Goal: Communication & Community: Answer question/provide support

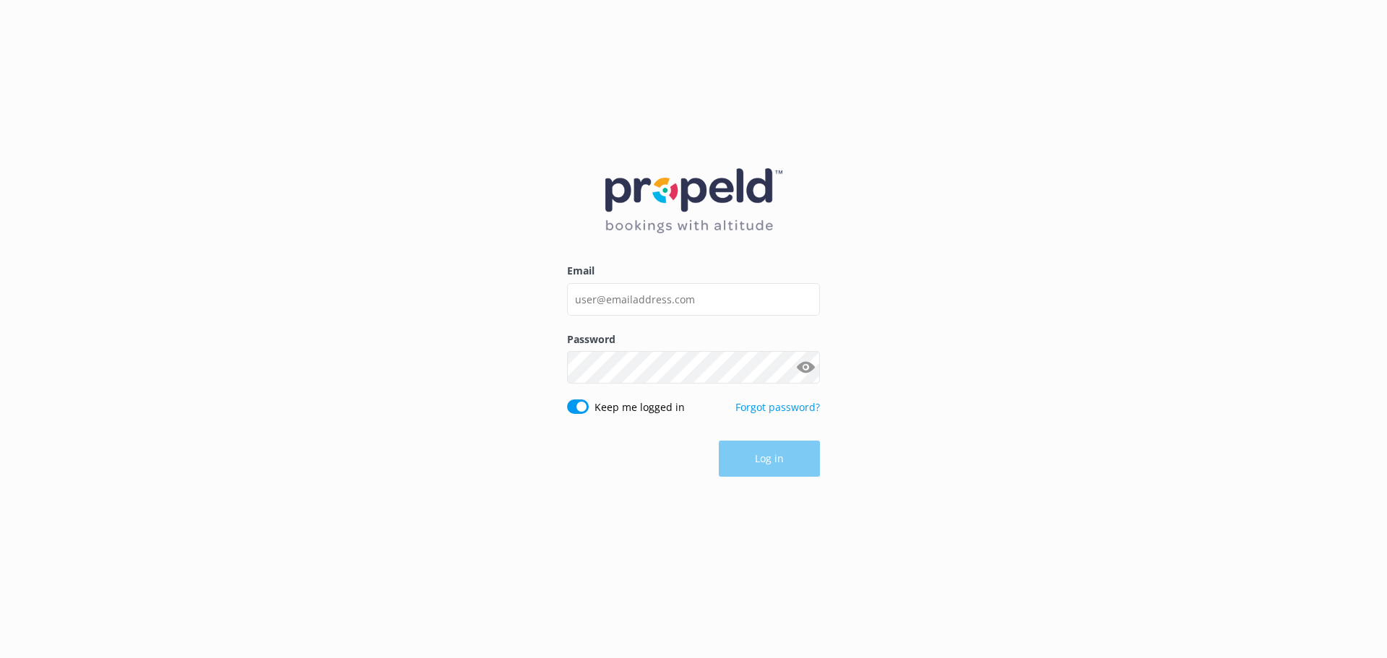
click at [649, 304] on input "Email" at bounding box center [693, 299] width 253 height 33
type input "[EMAIL_ADDRESS][DOMAIN_NAME]"
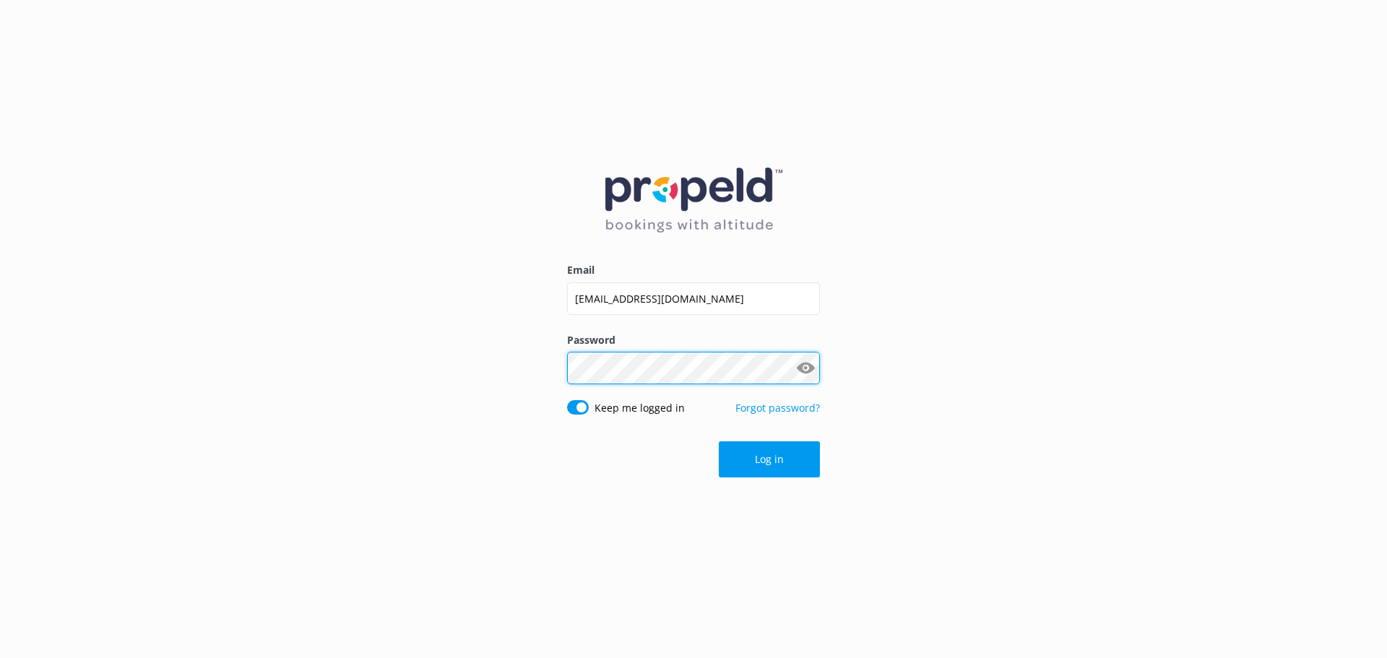
click button "Log in" at bounding box center [769, 459] width 101 height 36
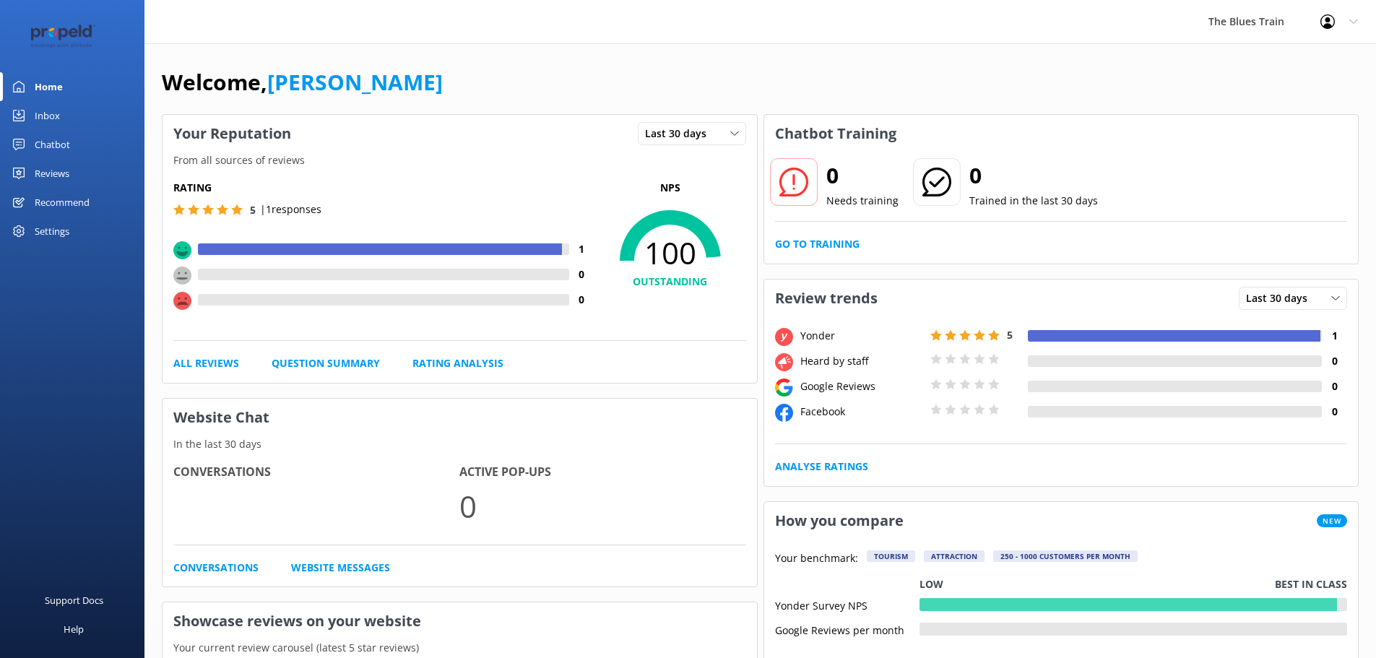
click at [89, 116] on link "Inbox" at bounding box center [72, 115] width 144 height 29
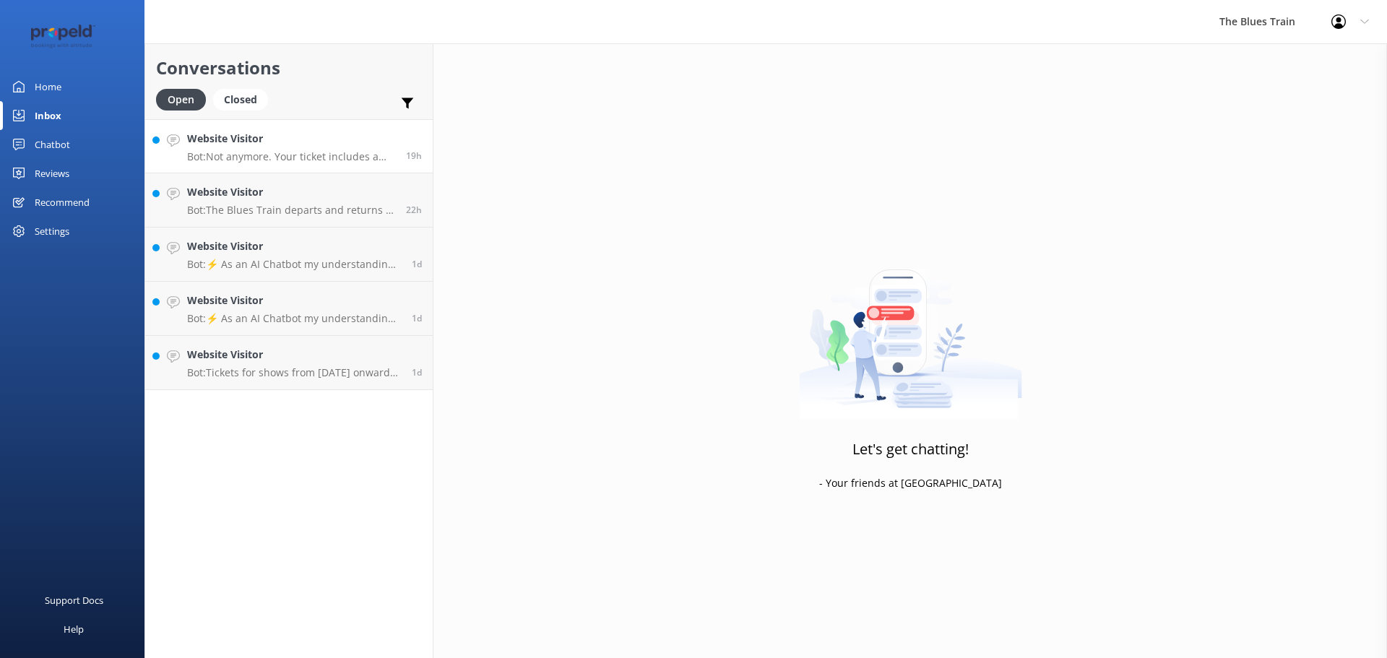
click at [346, 152] on p "Bot: Not anymore. Your ticket includes a nibbles box, but not a full meal. Ther…" at bounding box center [291, 156] width 208 height 13
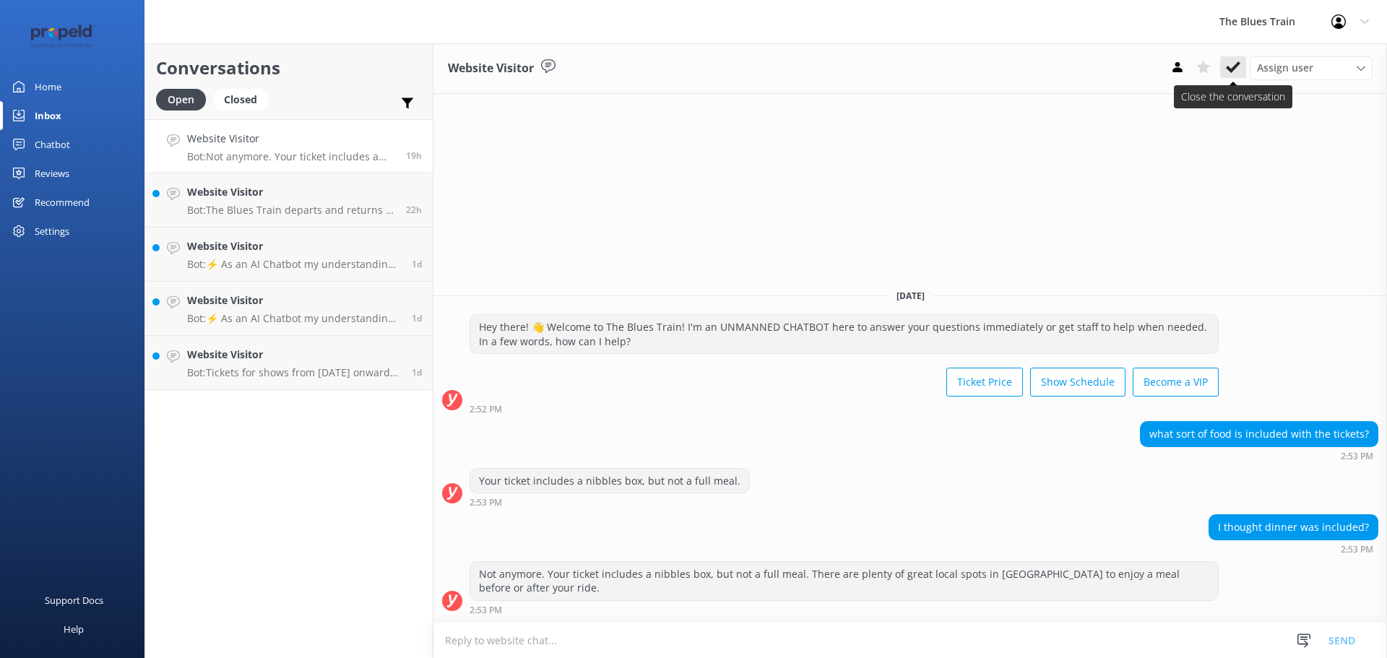
click at [1233, 72] on icon at bounding box center [1233, 67] width 14 height 14
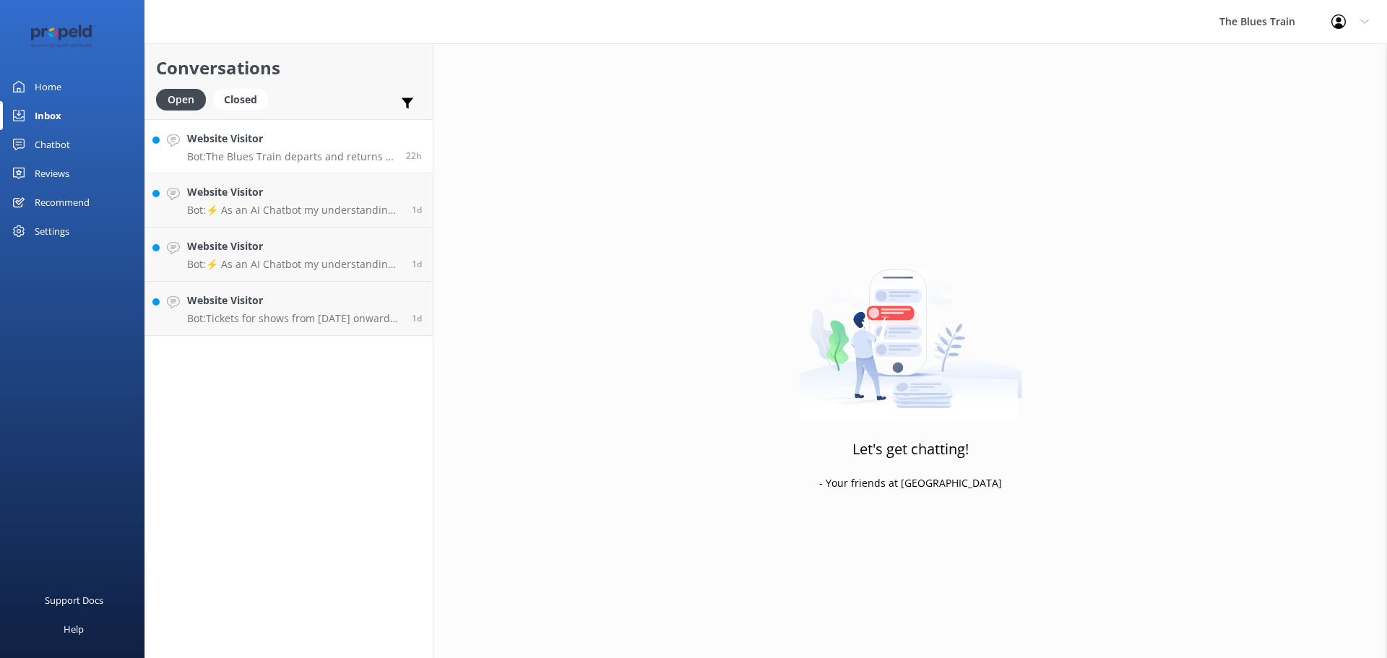
click at [363, 159] on p "Bot: The Blues Train departs and returns to the [GEOGRAPHIC_DATA], located on t…" at bounding box center [291, 156] width 208 height 13
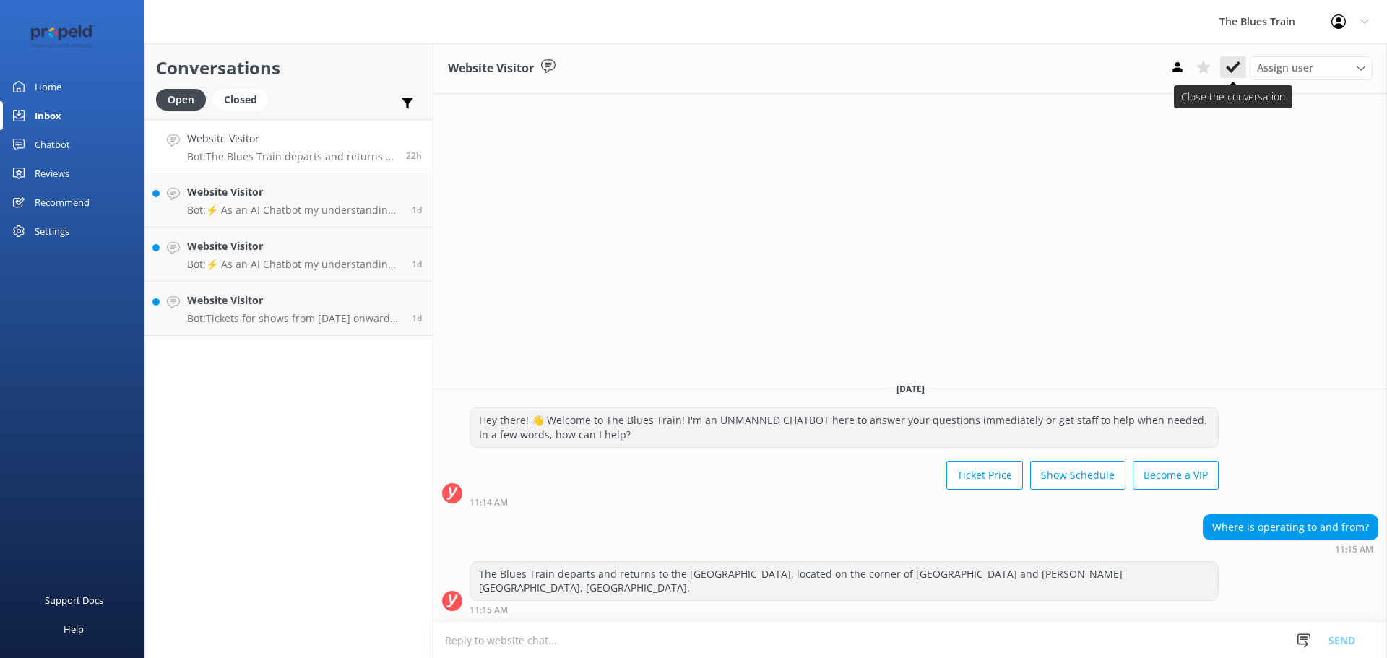
click at [1229, 73] on icon at bounding box center [1233, 67] width 14 height 14
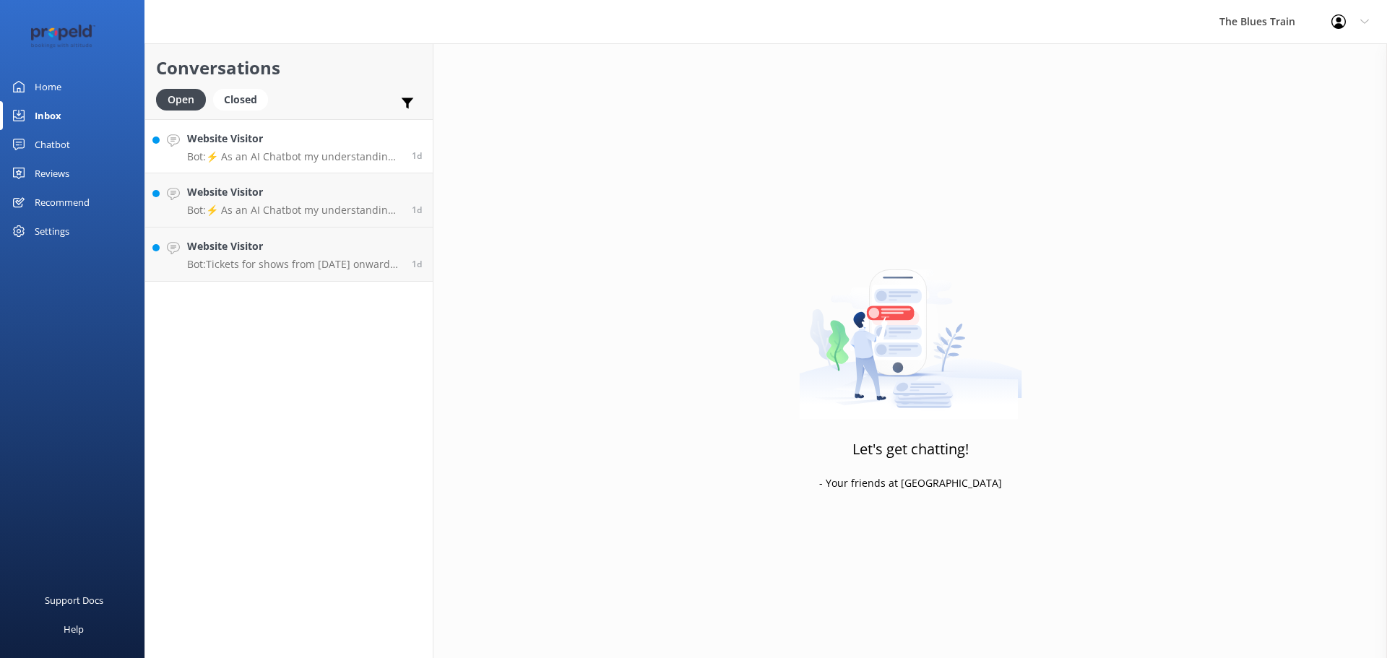
click at [308, 160] on p "Bot: ⚡ As an AI Chatbot my understanding of some questions is limited. Please r…" at bounding box center [294, 156] width 214 height 13
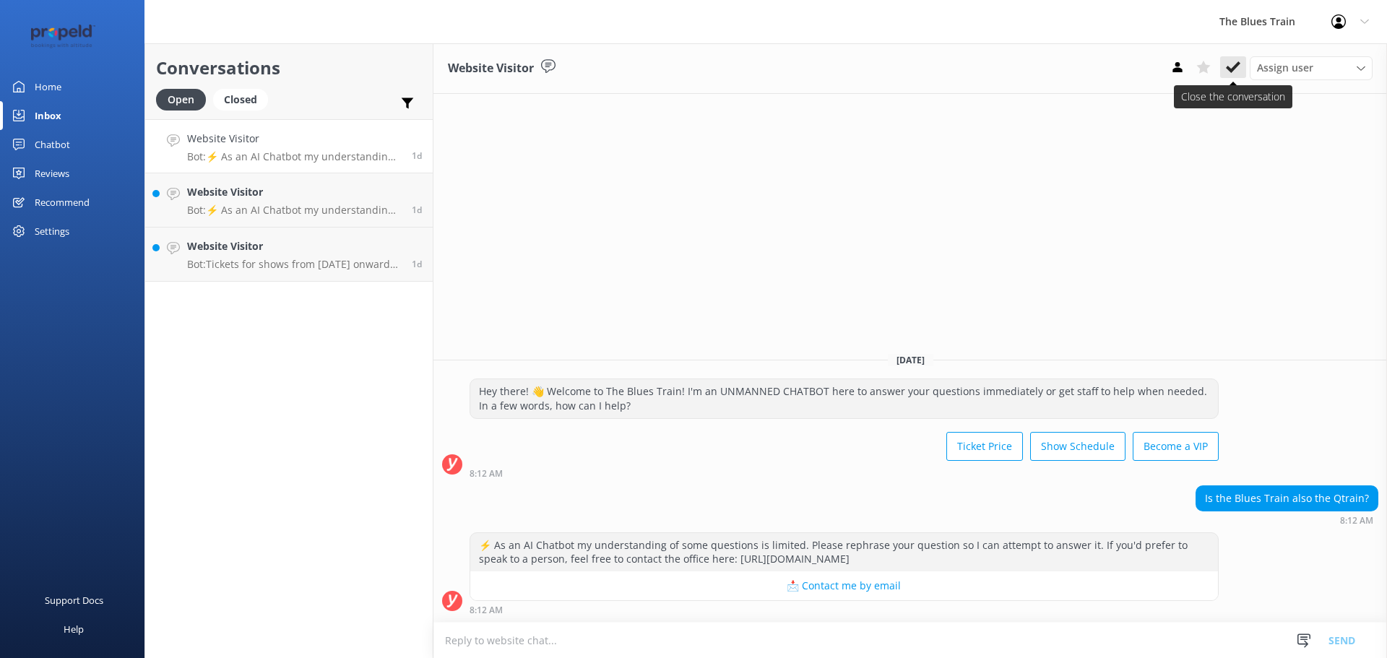
click at [1240, 66] on button at bounding box center [1233, 67] width 26 height 22
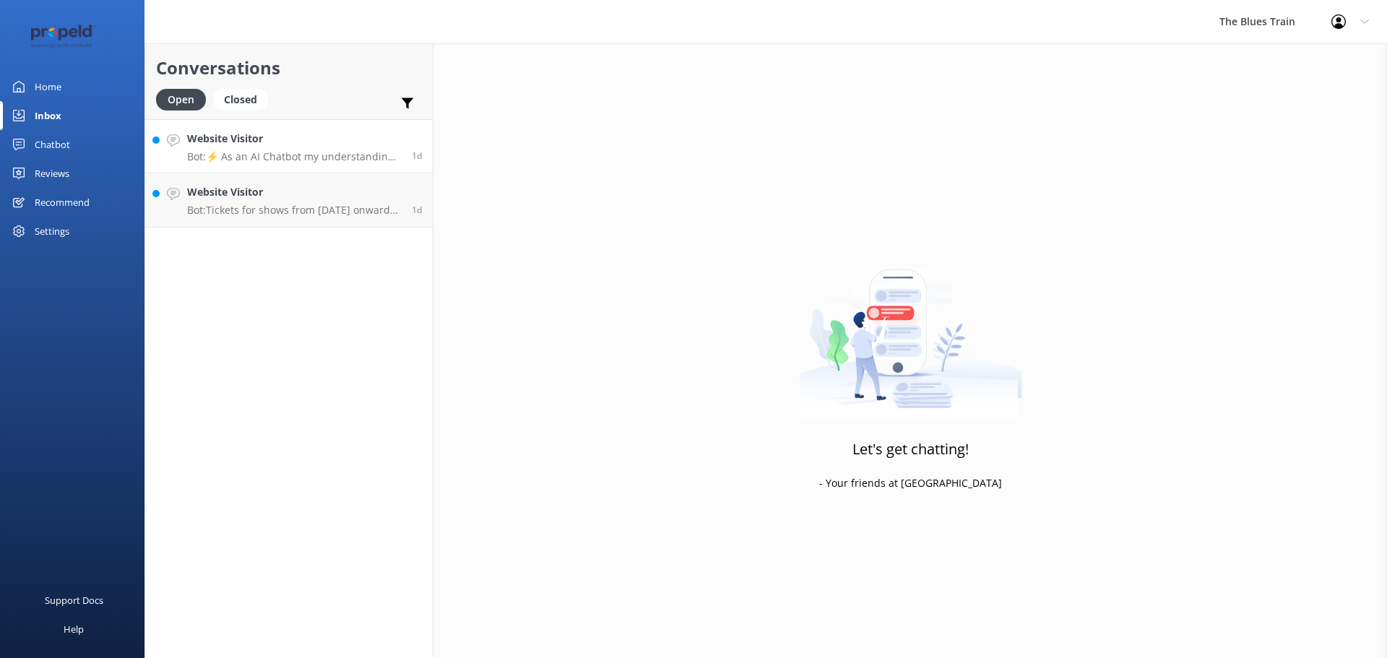
click at [282, 150] on div "Website Visitor Bot: ⚡ As an AI Chatbot my understanding of some questions is l…" at bounding box center [294, 146] width 214 height 31
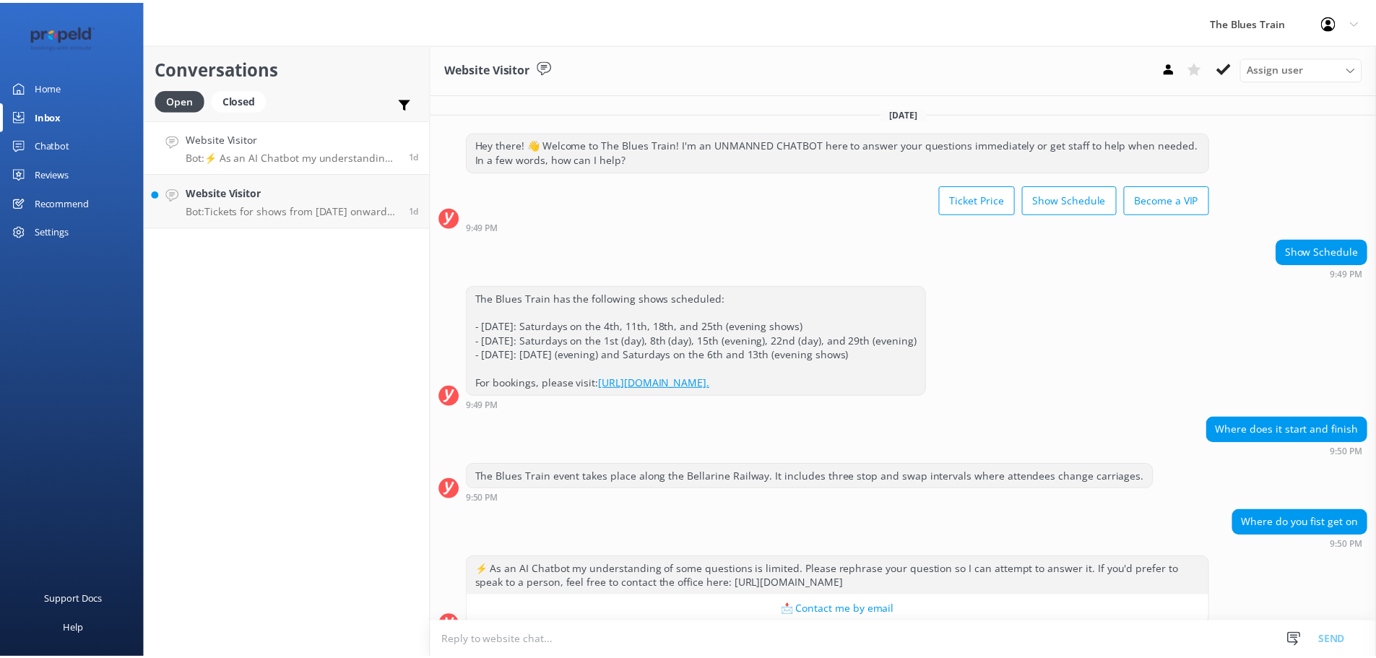
scroll to position [25, 0]
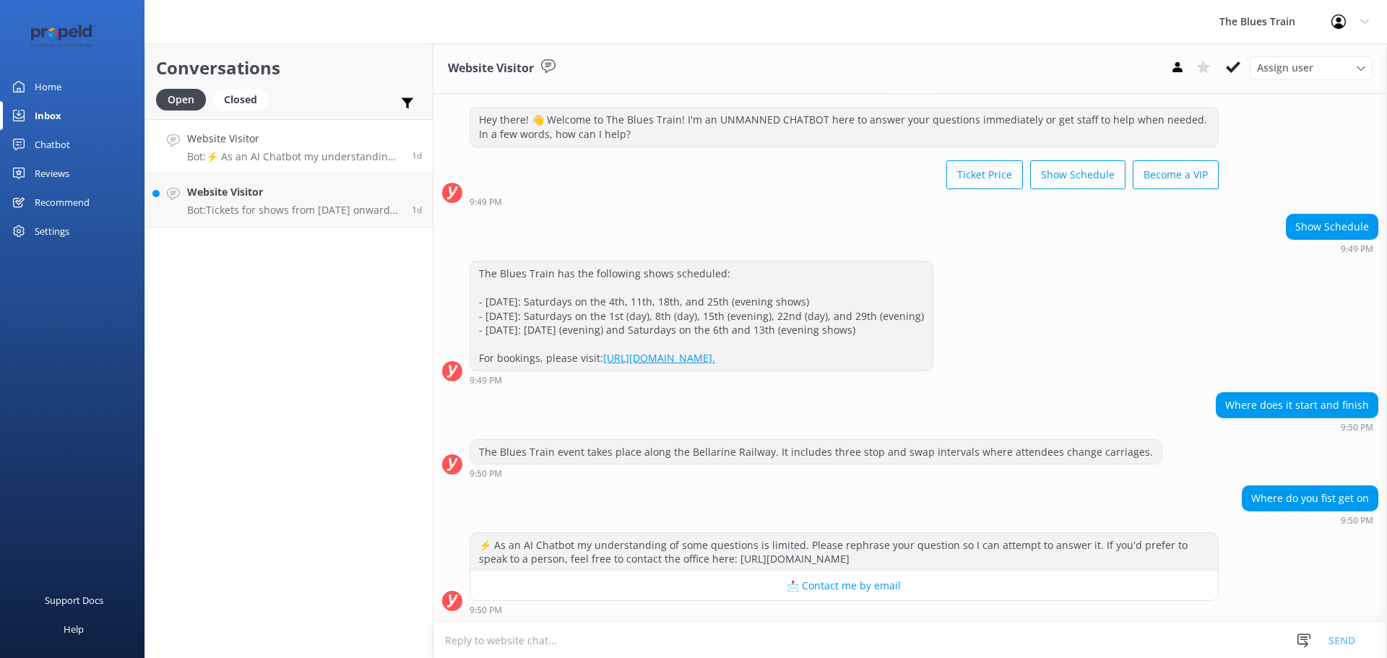
drag, startPoint x: 970, startPoint y: 191, endPoint x: 1003, endPoint y: 163, distance: 43.1
drag, startPoint x: 1003, startPoint y: 163, endPoint x: 813, endPoint y: 436, distance: 333.0
click at [813, 436] on div "[DATE] Hey there! 👋 Welcome to The Blues Train! I'm an UNMANNED CHATBOT here to…" at bounding box center [909, 345] width 953 height 553
click at [776, 464] on div "The Blues Train event takes place along the Bellarine Railway. It includes thre…" at bounding box center [815, 452] width 693 height 26
click at [802, 453] on div "The Blues Train event takes place along the Bellarine Railway. It includes thre…" at bounding box center [815, 452] width 691 height 25
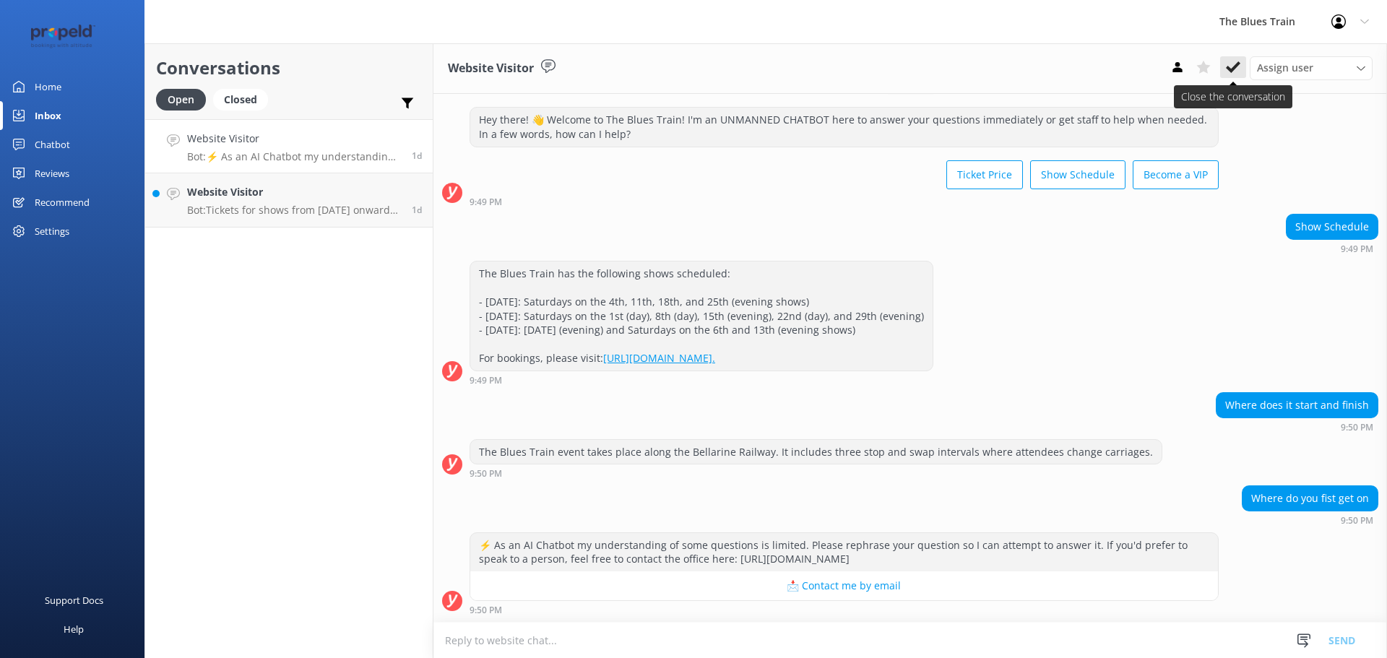
click at [1236, 70] on icon at bounding box center [1233, 67] width 14 height 14
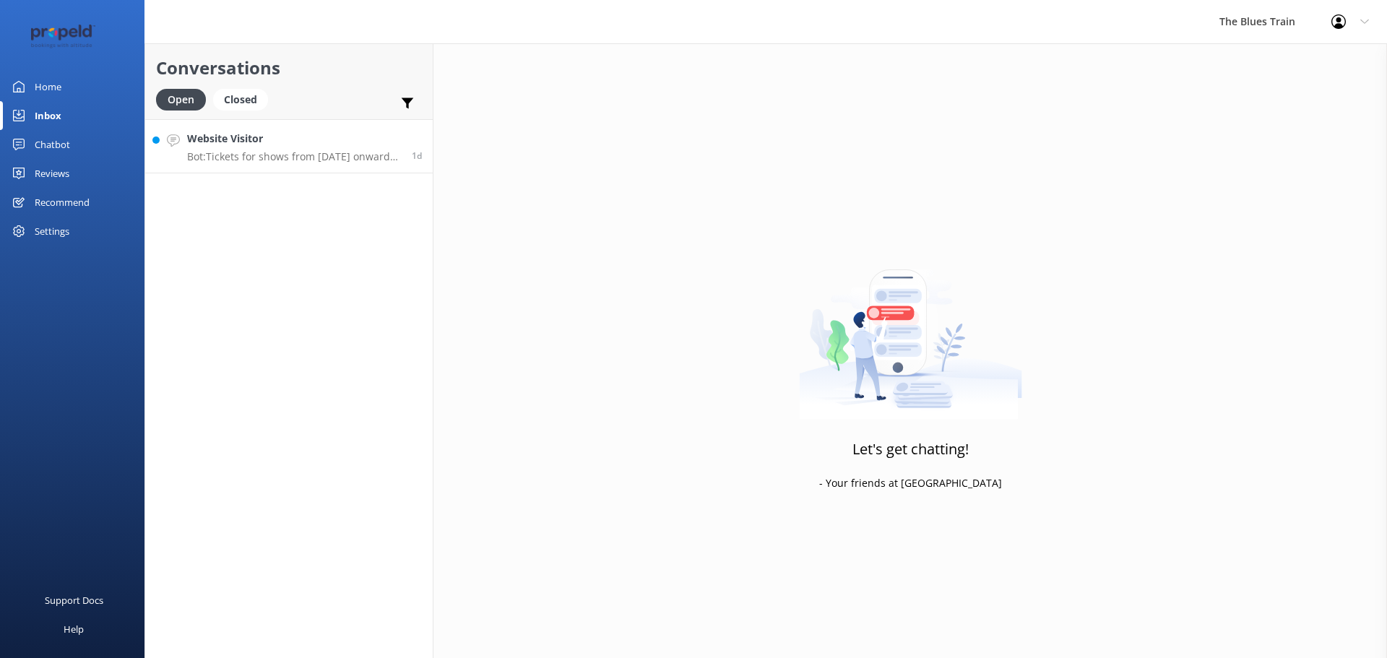
click at [291, 162] on p "Bot: Tickets for shows from [DATE] onwards will be announced in late 2025." at bounding box center [294, 156] width 214 height 13
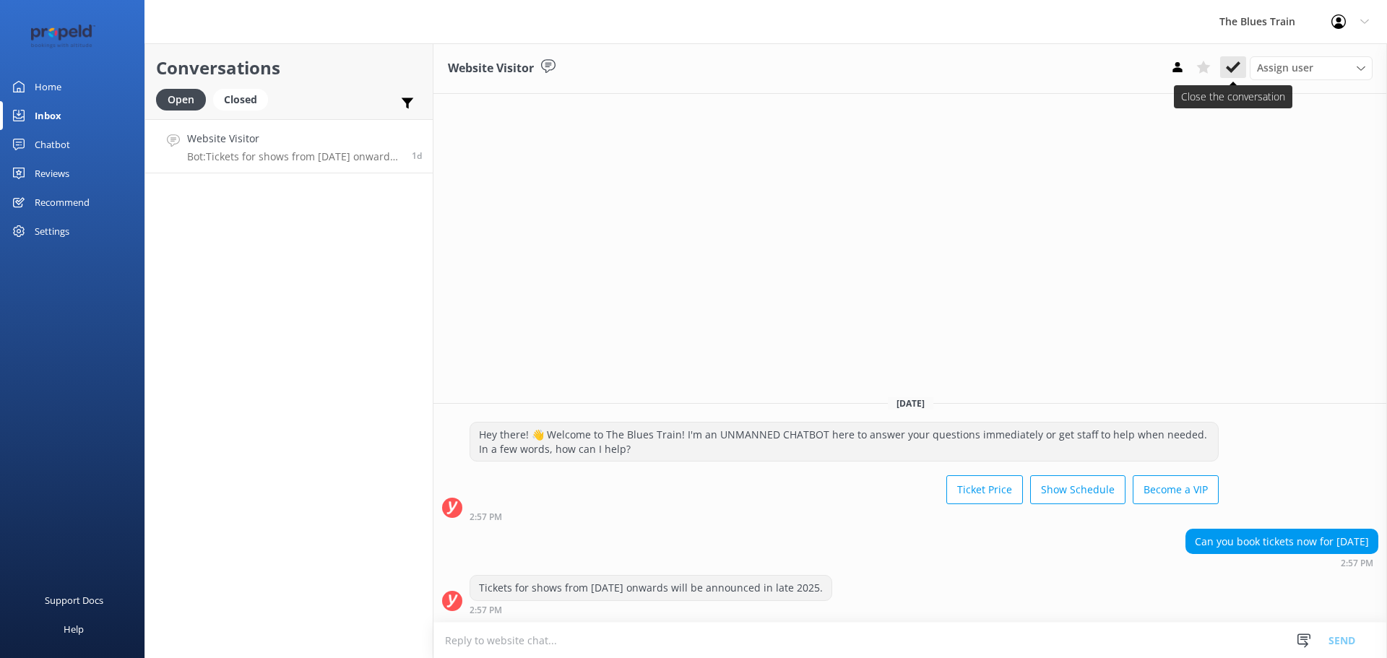
click at [1244, 64] on button at bounding box center [1233, 67] width 26 height 22
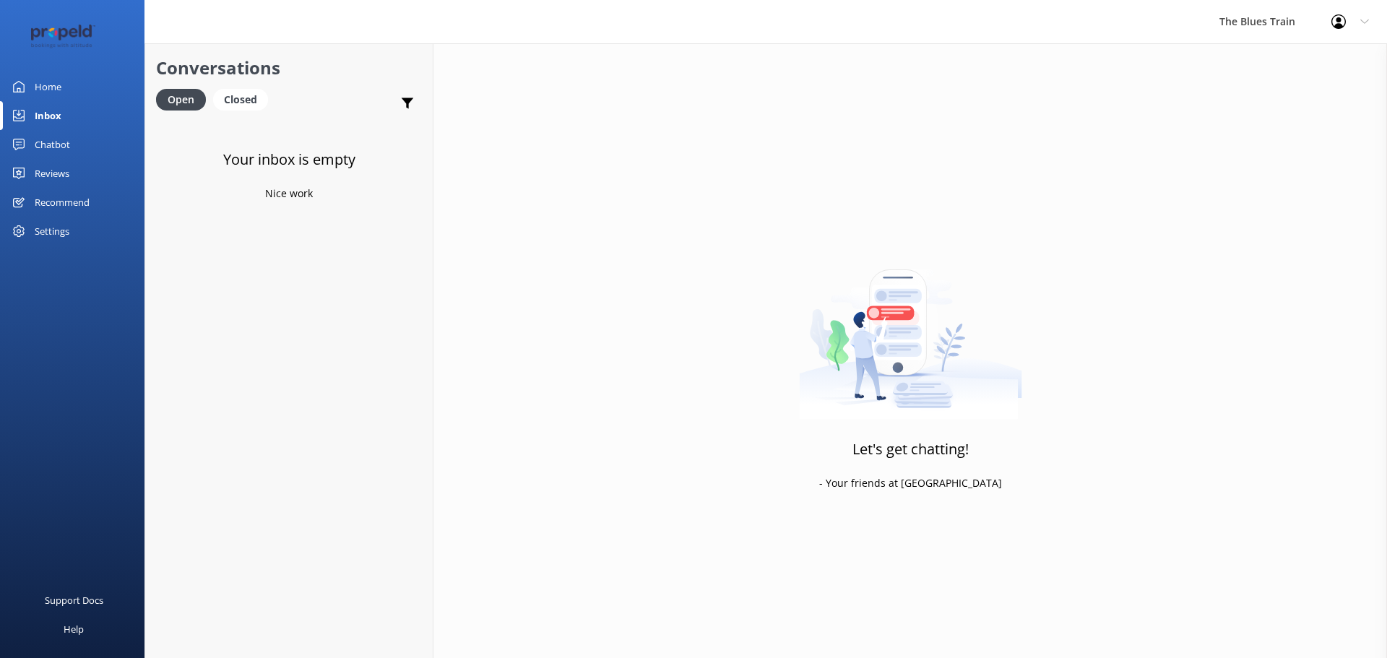
click at [62, 126] on link "Inbox" at bounding box center [72, 115] width 144 height 29
click at [66, 142] on div "Chatbot" at bounding box center [52, 144] width 35 height 29
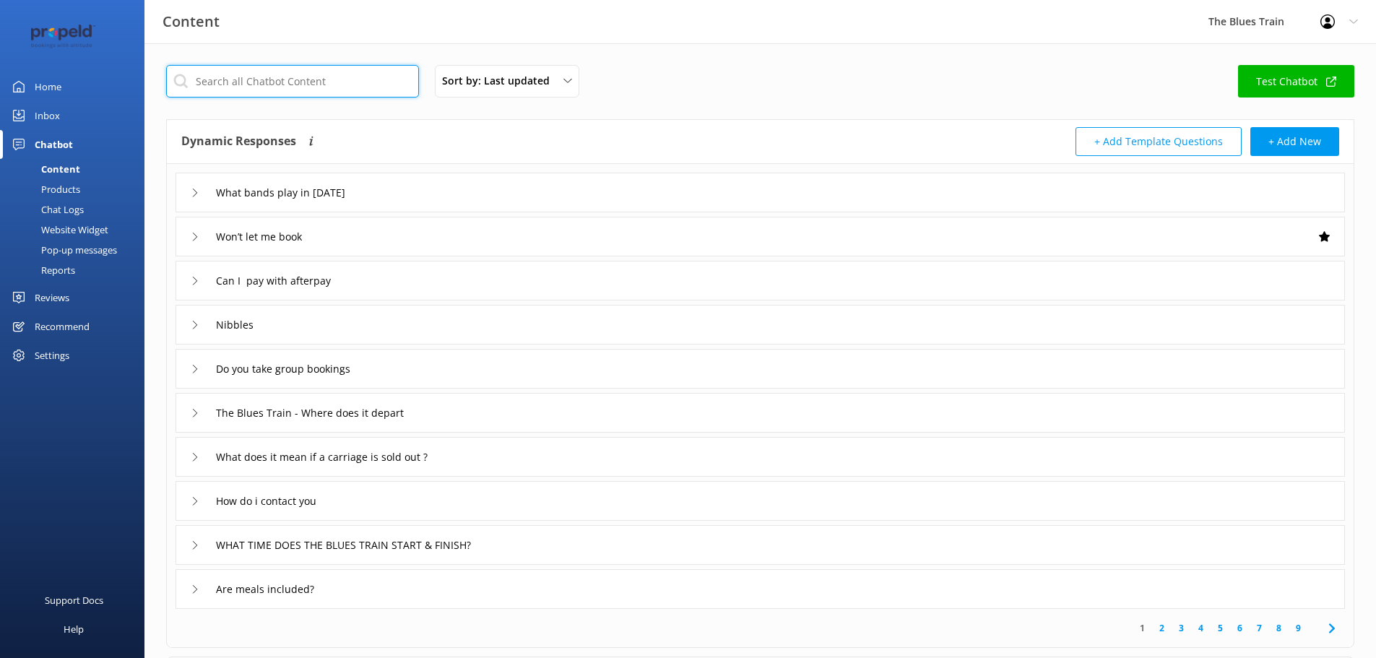
click at [311, 95] on input "text" at bounding box center [292, 81] width 253 height 33
type input "show"
click at [344, 71] on input "show" at bounding box center [292, 81] width 253 height 33
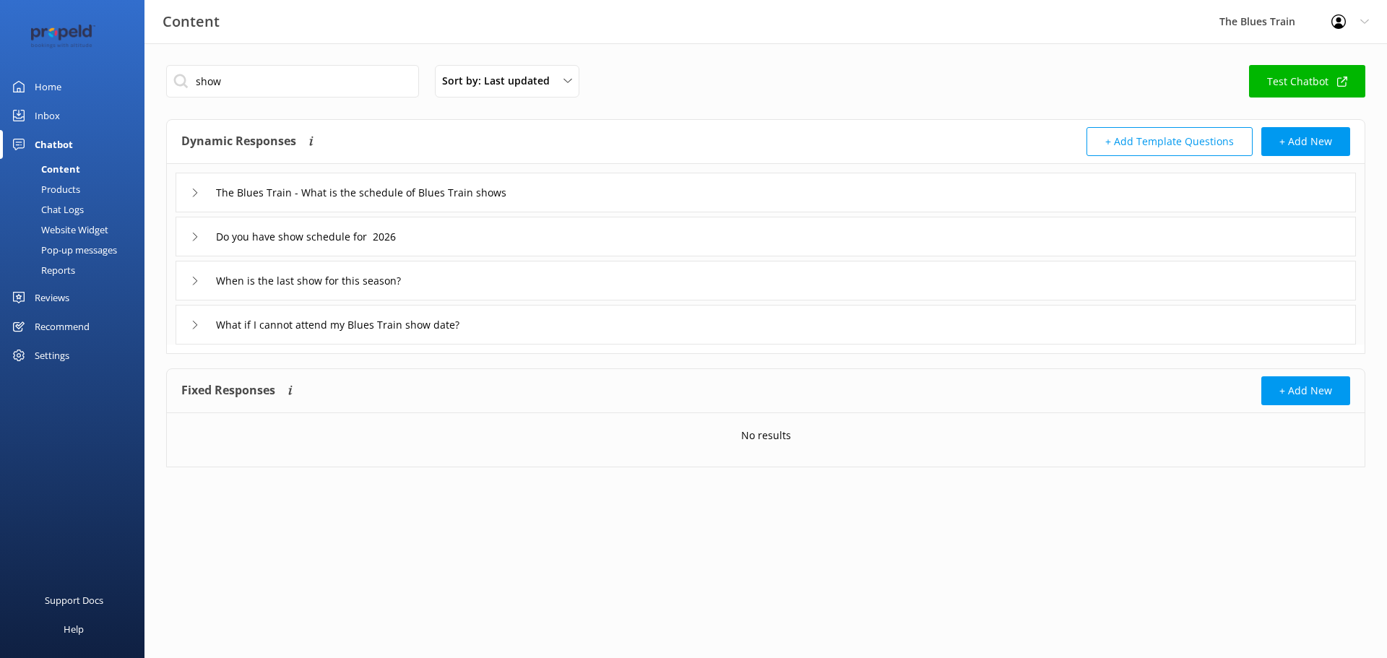
click at [196, 190] on icon at bounding box center [195, 193] width 9 height 9
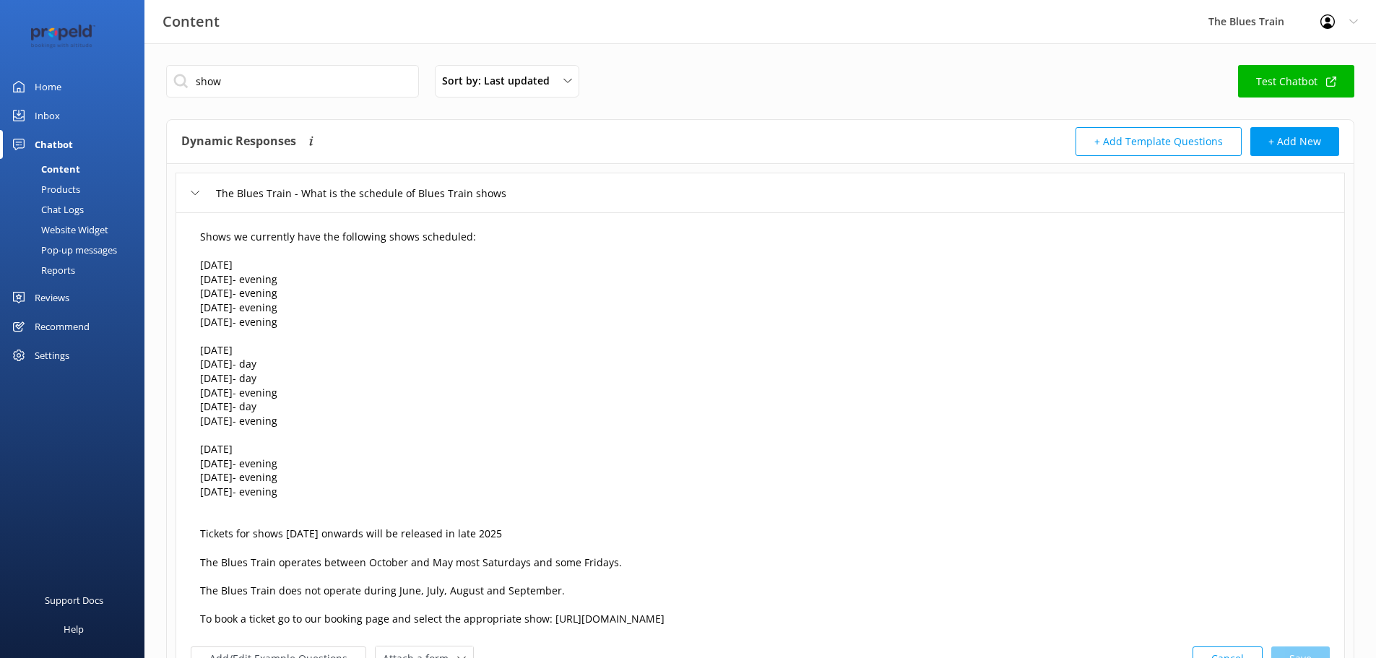
click at [368, 499] on textarea "Shows we currently have the following shows scheduled: [DATE] [DATE]- evening […" at bounding box center [760, 429] width 1136 height 414
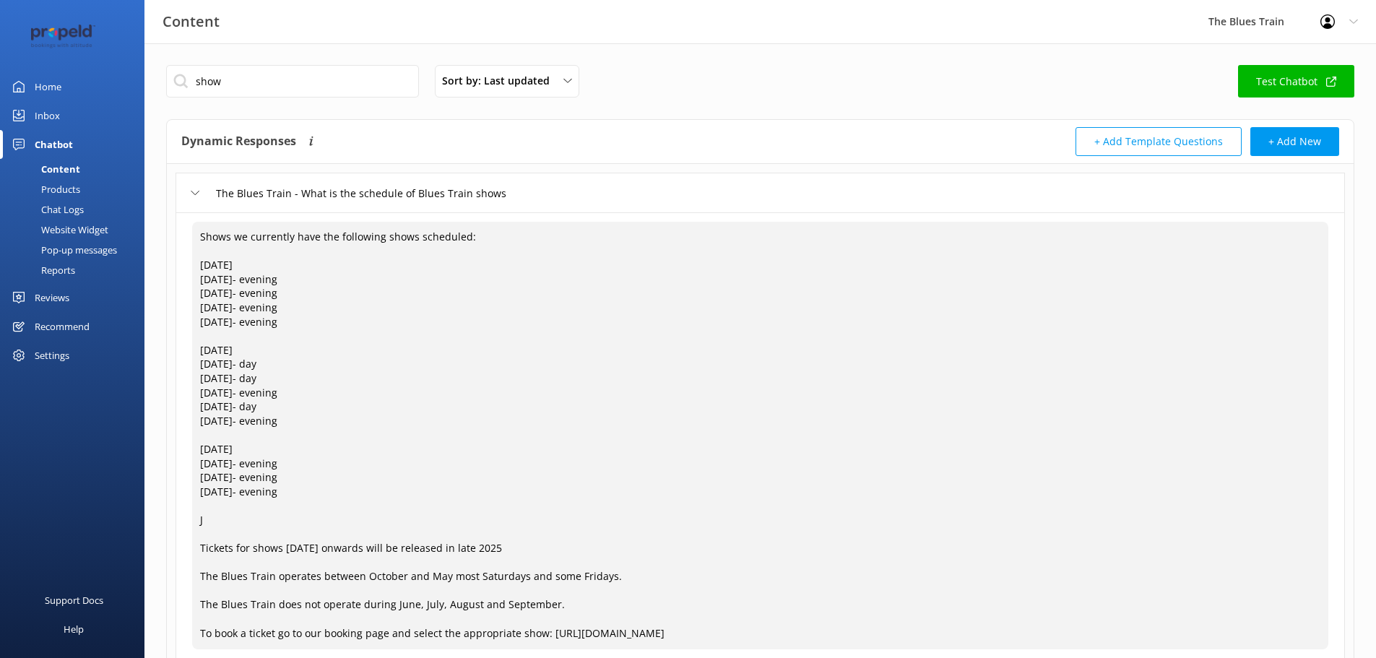
type textarea "Shows we currently have the following shows scheduled: [DATE] [DATE]- evening […"
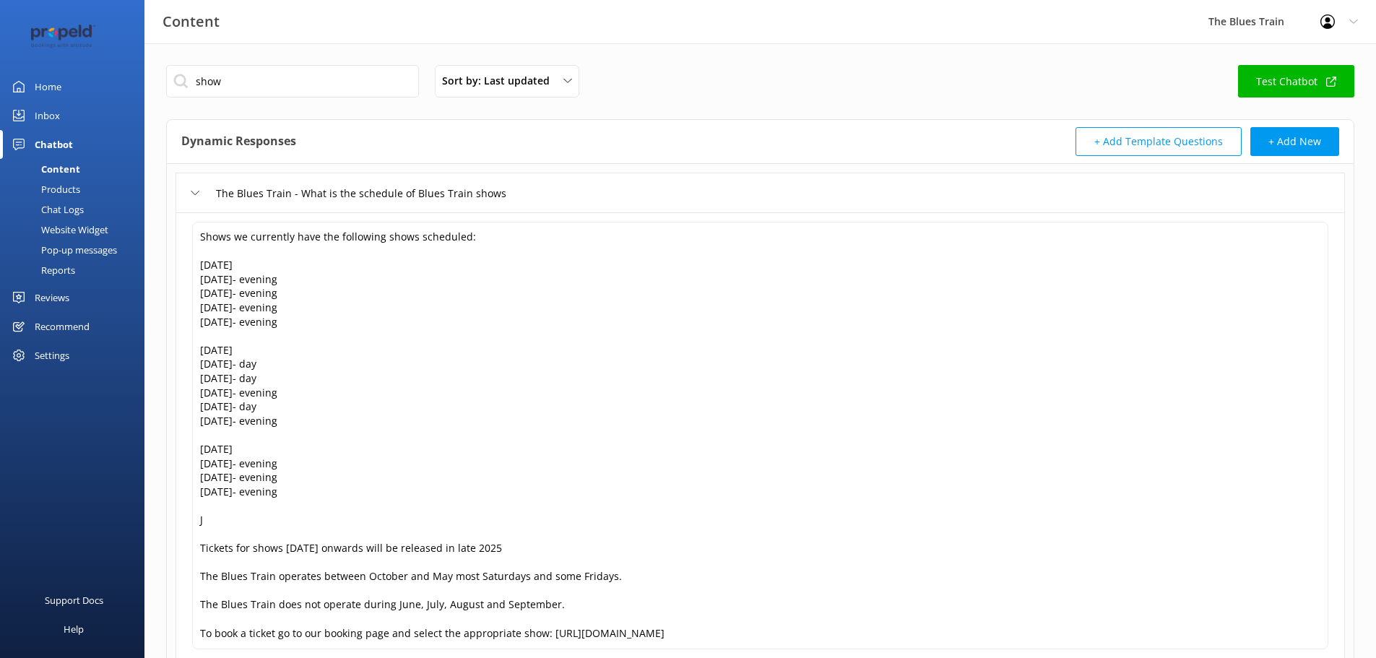
scroll to position [344, 0]
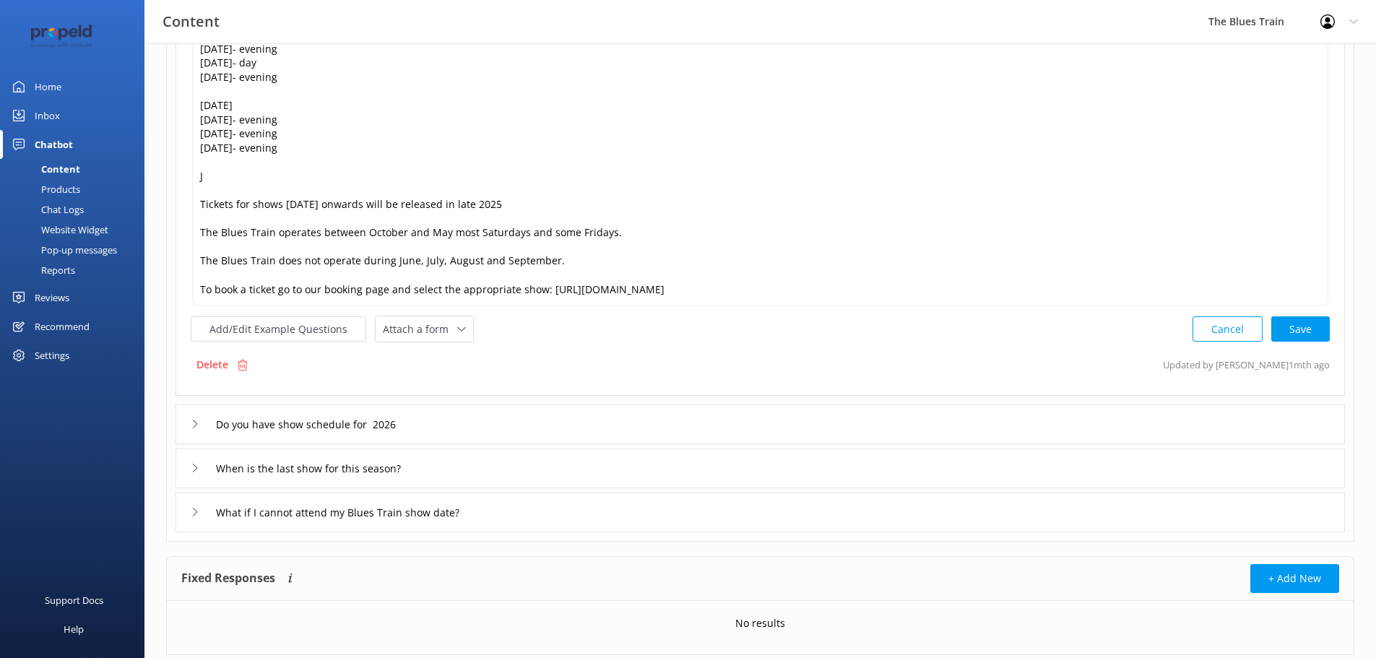
click at [191, 316] on button "Add/Edit Example Questions" at bounding box center [279, 328] width 176 height 25
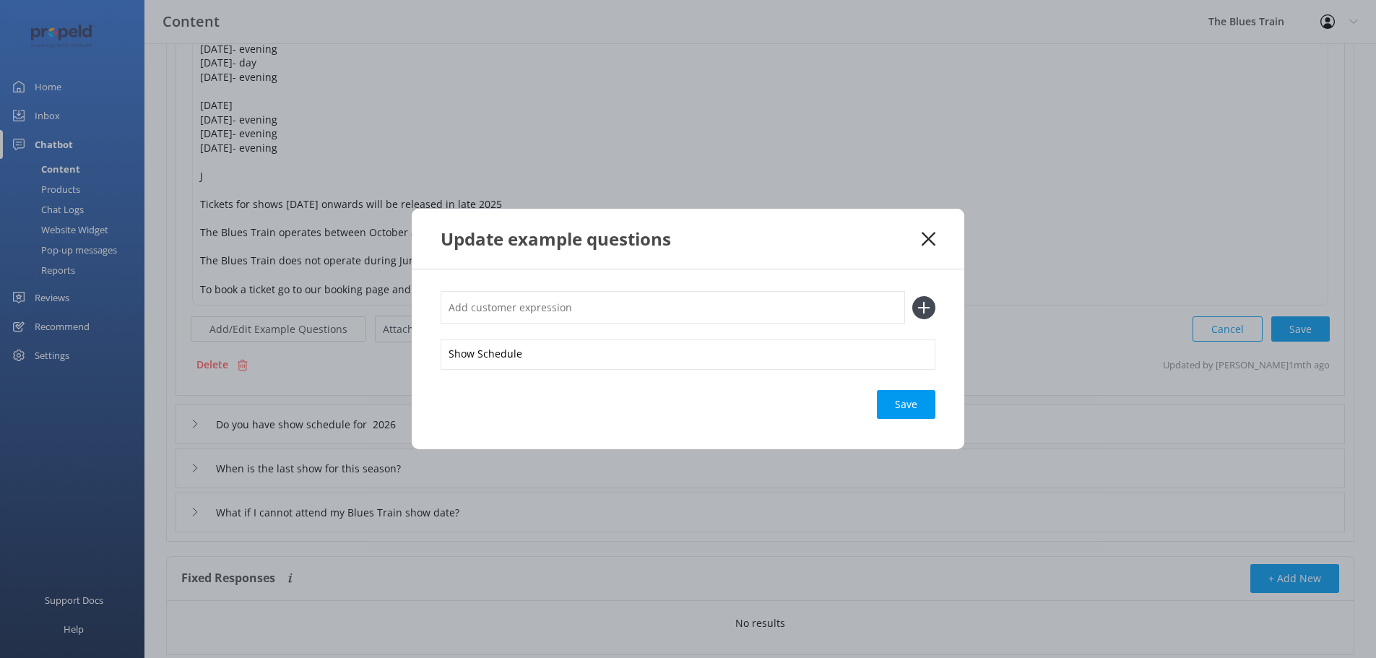
click at [928, 244] on icon at bounding box center [929, 239] width 14 height 14
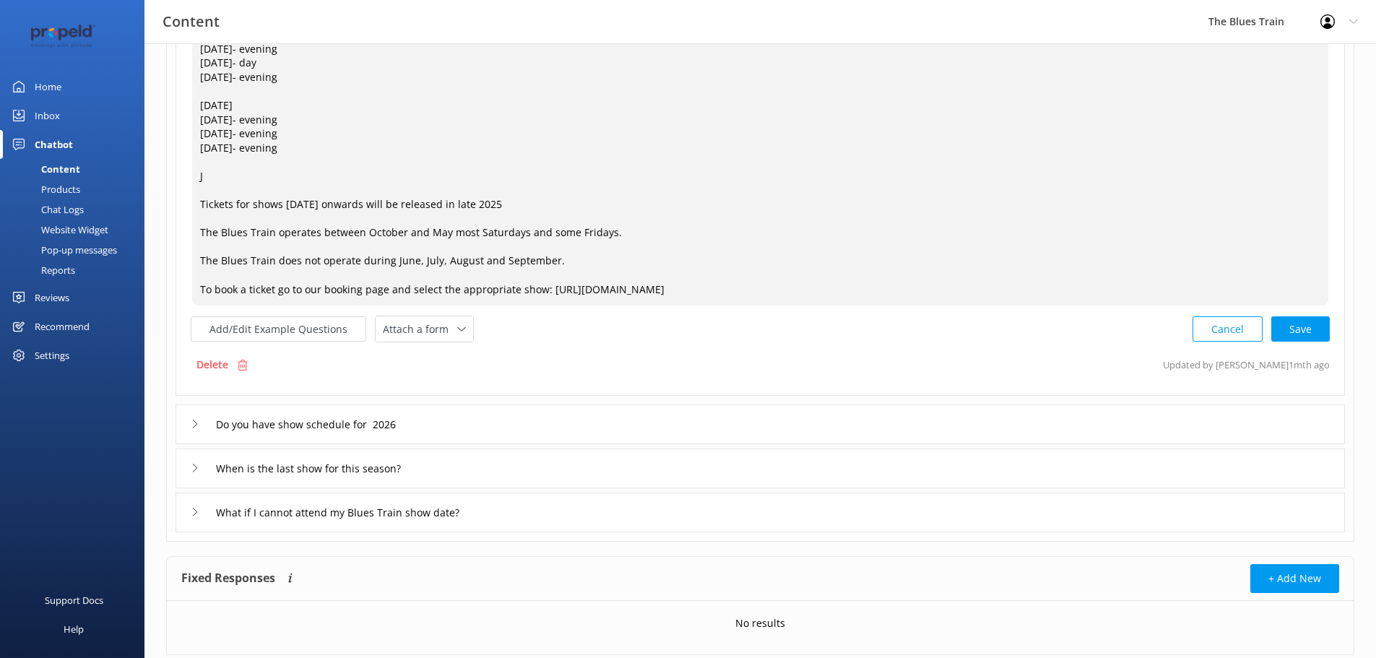
click at [255, 169] on textarea "Shows we currently have the following shows scheduled: [DATE] [DATE]- evening […" at bounding box center [760, 92] width 1136 height 428
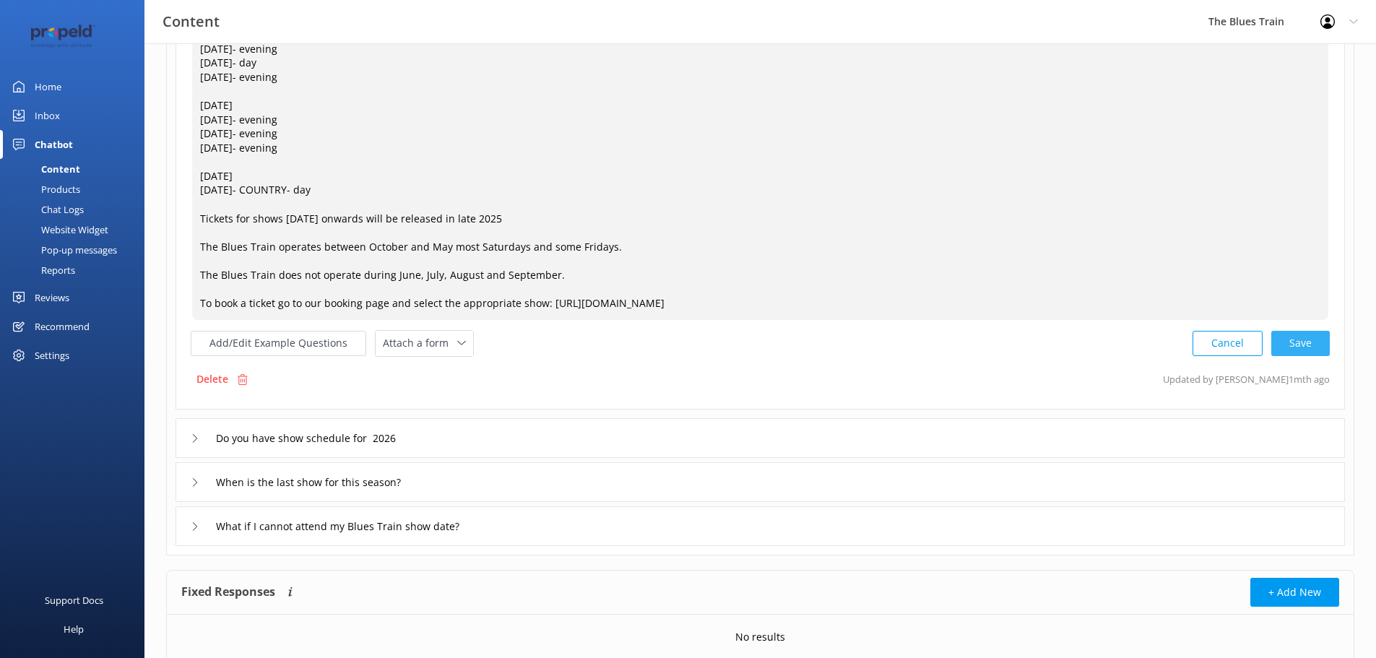
click at [1319, 347] on div "Cancel Save" at bounding box center [1260, 343] width 137 height 27
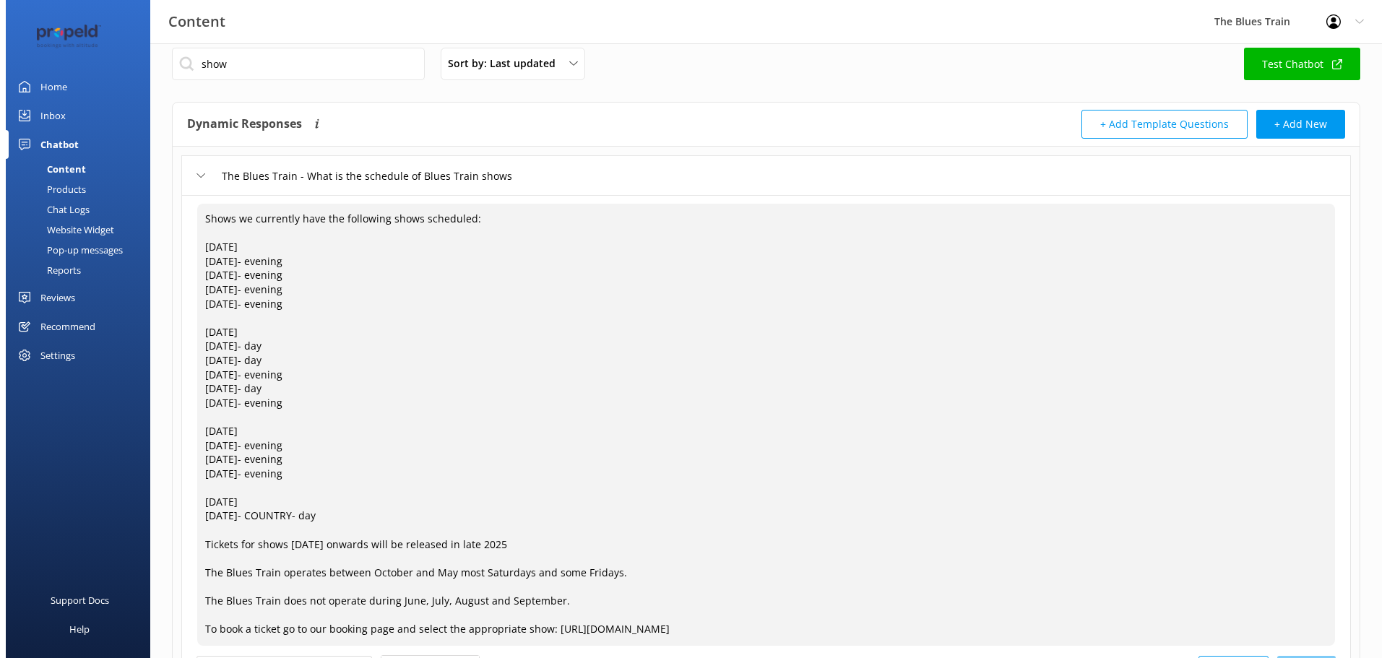
scroll to position [0, 0]
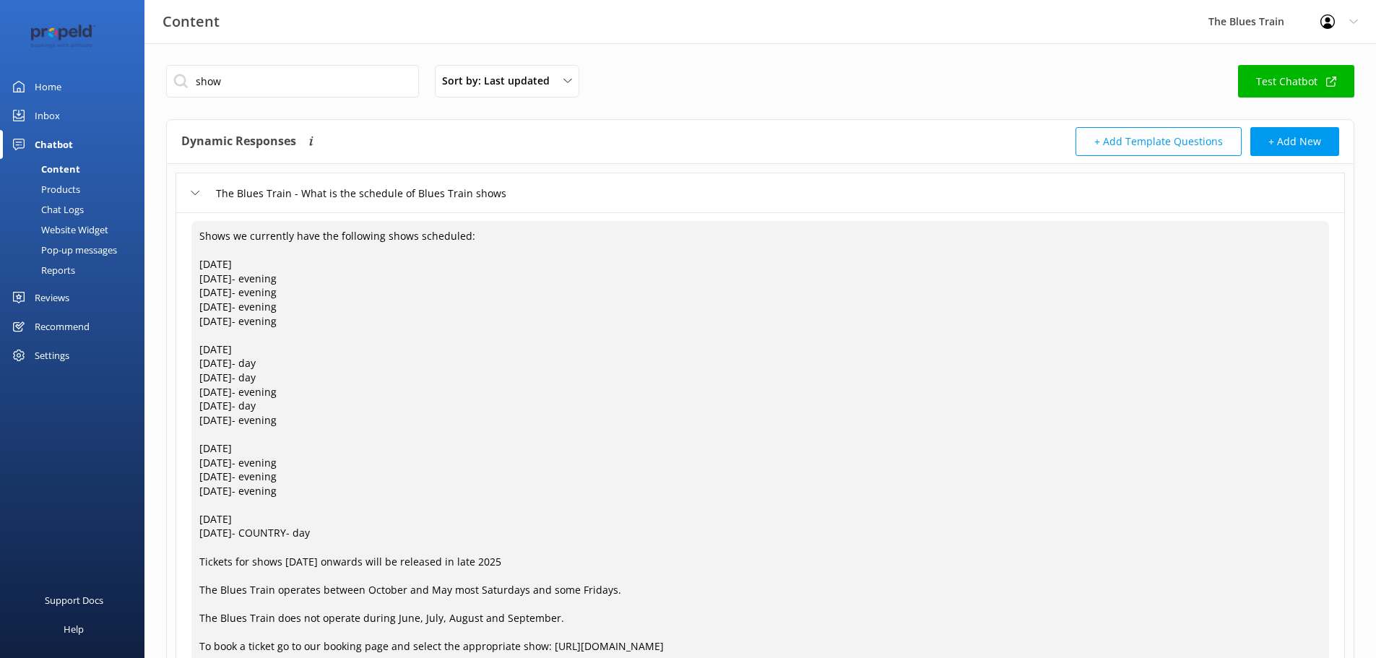
type textarea "Shows we currently have the following shows scheduled: [DATE] [DATE]- evening […"
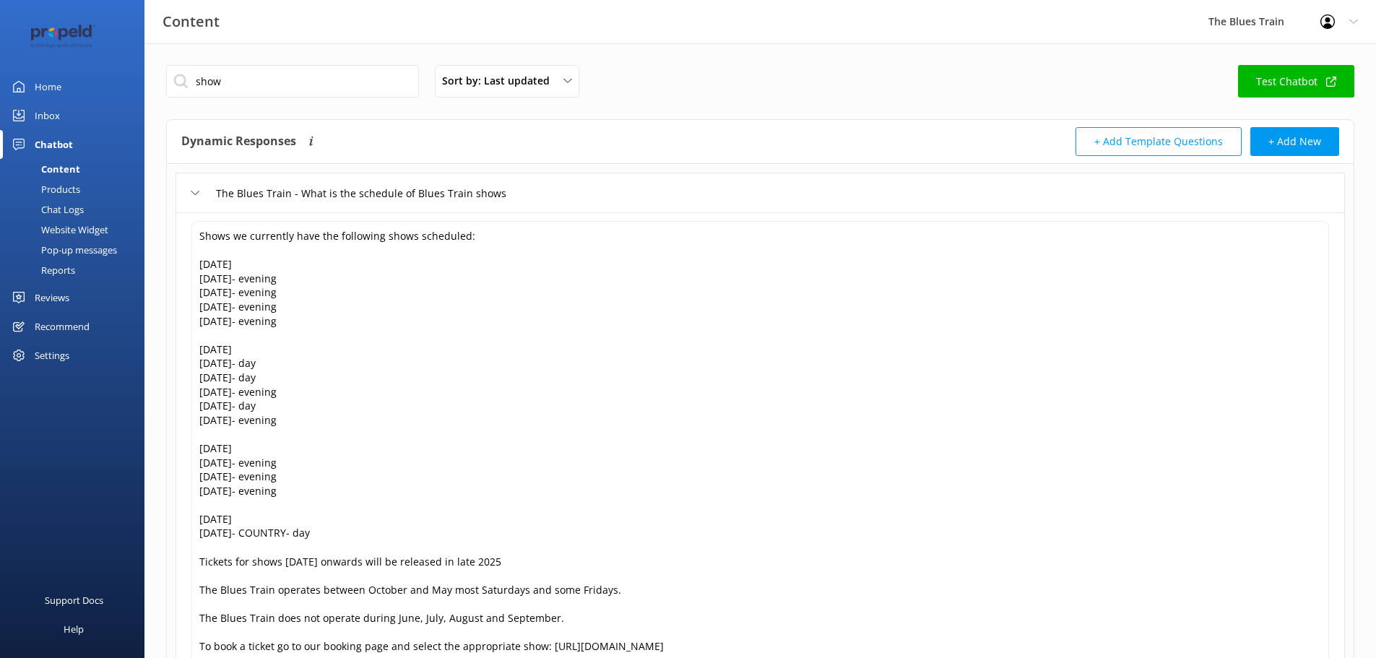
click at [115, 117] on link "Inbox" at bounding box center [72, 115] width 144 height 29
